Goal: Transaction & Acquisition: Purchase product/service

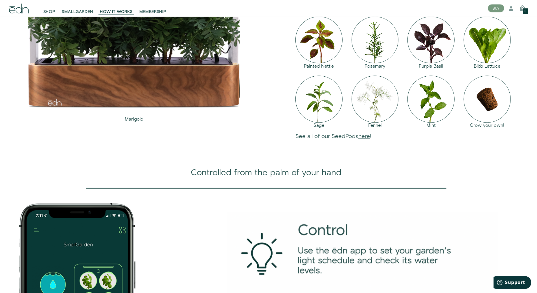
scroll to position [645, 0]
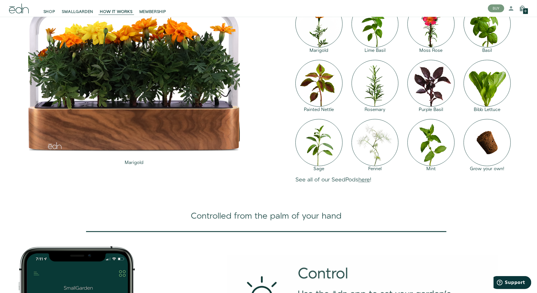
click at [14, 7] on icon at bounding box center [19, 9] width 20 height 10
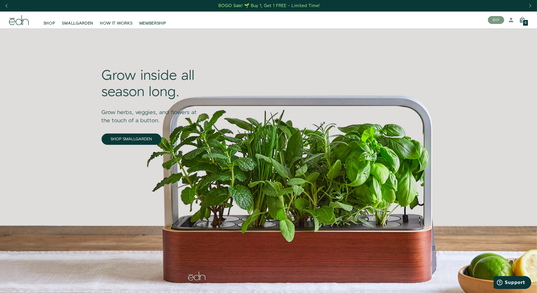
click at [14, 7] on div "BOGO Sale! 🌱 Buy 1, Get 1 FREE – Limited Time!" at bounding box center [268, 6] width 537 height 12
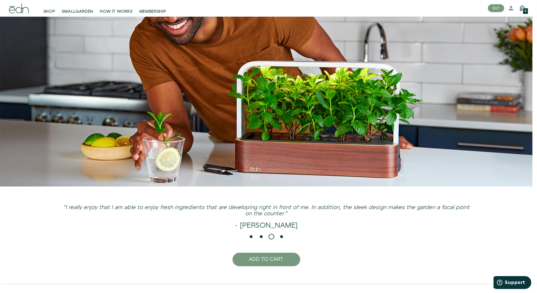
scroll to position [1364, 0]
click at [67, 8] on link "SMALLGARDEN" at bounding box center [78, 8] width 38 height 12
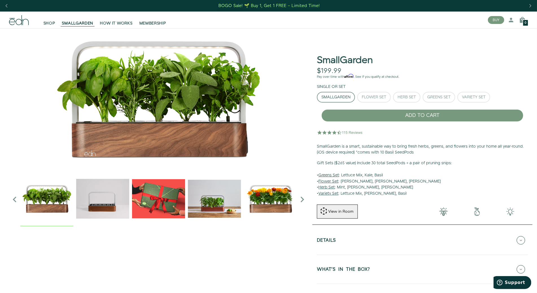
click at [67, 8] on div "BOGO Sale! 🌱 Buy 1, Get 1 FREE – Limited Time!" at bounding box center [268, 6] width 537 height 12
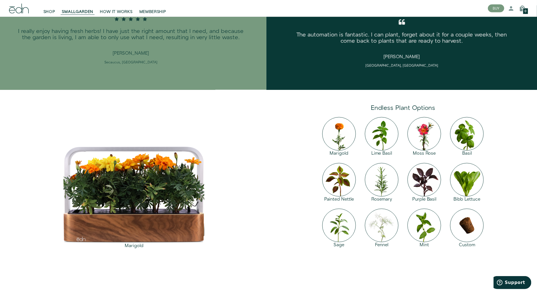
scroll to position [814, 0]
